Goal: Task Accomplishment & Management: Manage account settings

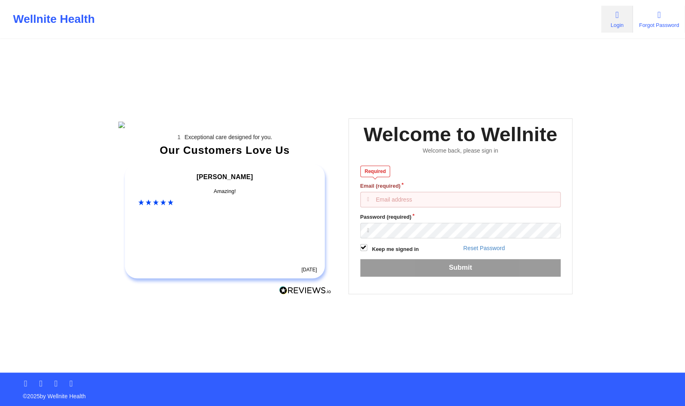
paste input "anabelle_gerhold85@example.com"
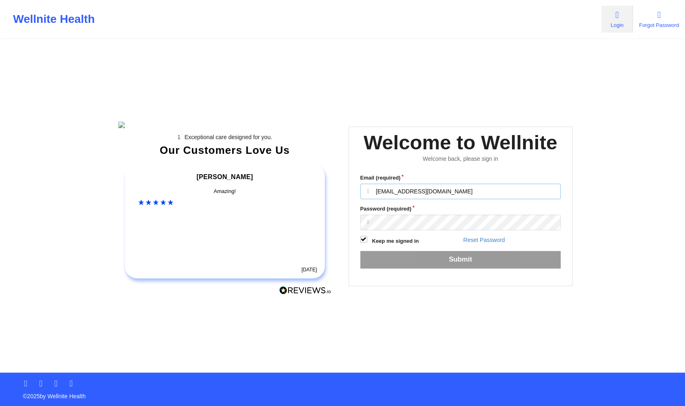
type input "anabelle_gerhold85@example.com"
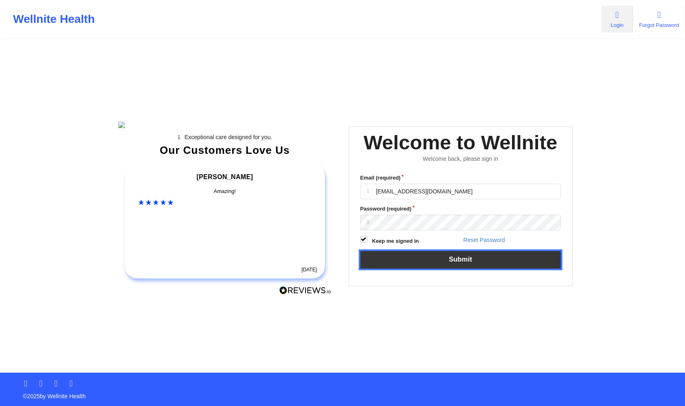
click at [528, 268] on button "Submit" at bounding box center [460, 260] width 201 height 18
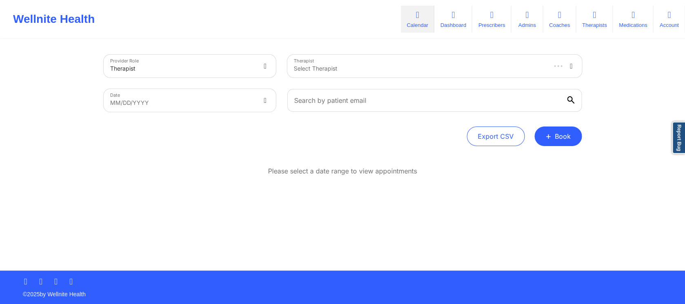
click at [187, 226] on div "Please select a date range to view appointments" at bounding box center [343, 197] width 478 height 62
click at [451, 17] on icon at bounding box center [453, 15] width 11 height 9
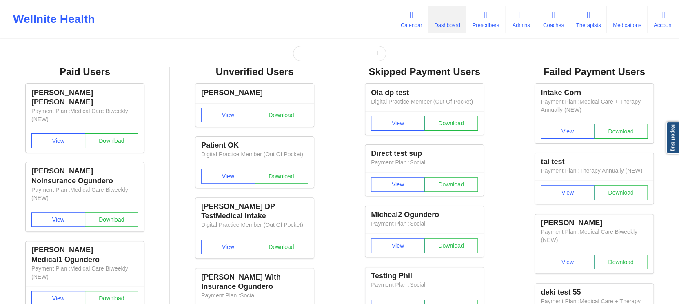
click at [355, 163] on div "Ola dp test Digital Practice Member (Out Of Pocket) View Download Direct test s…" at bounding box center [424, 262] width 164 height 367
click at [344, 114] on div "Ola dp test Digital Practice Member (Out Of Pocket) View Download Direct test s…" at bounding box center [424, 262] width 164 height 367
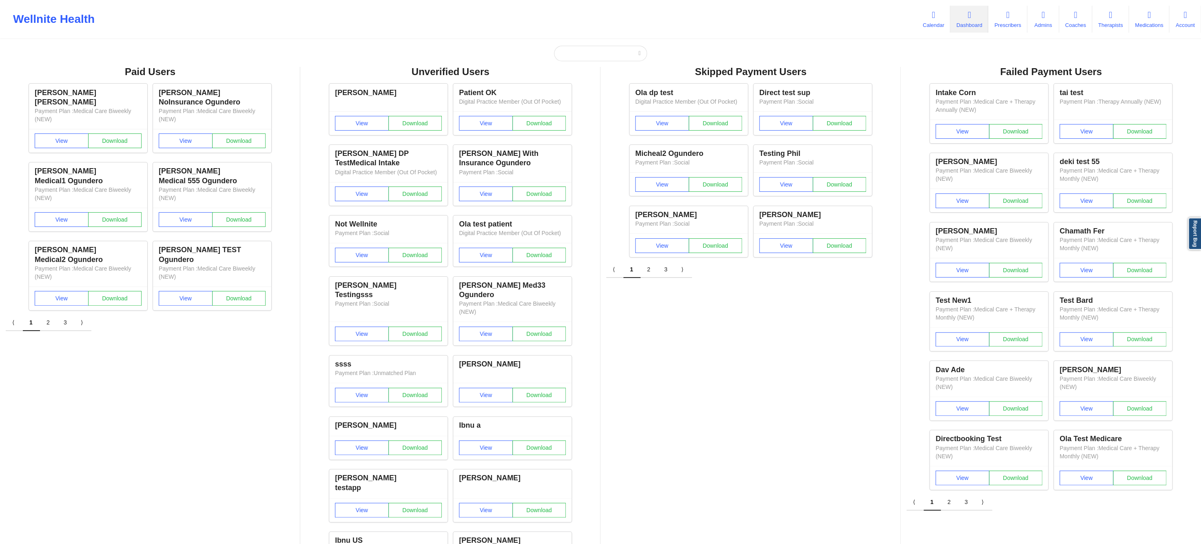
click at [684, 303] on div "Skipped Payment Users [PERSON_NAME] dp test Digital Practice Member (Out Of Poc…" at bounding box center [750, 436] width 300 height 738
click at [684, 15] on icon at bounding box center [933, 15] width 11 height 9
